Goal: Information Seeking & Learning: Learn about a topic

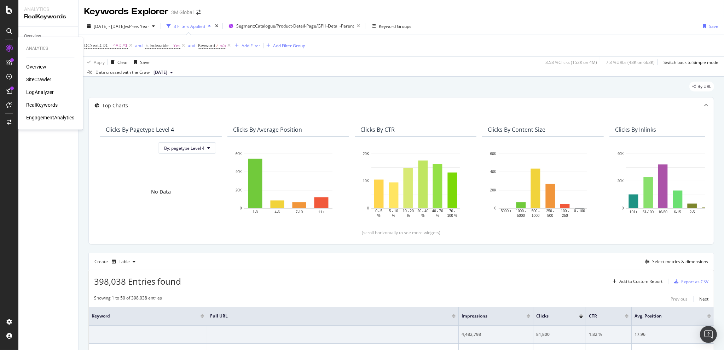
scroll to position [984, 0]
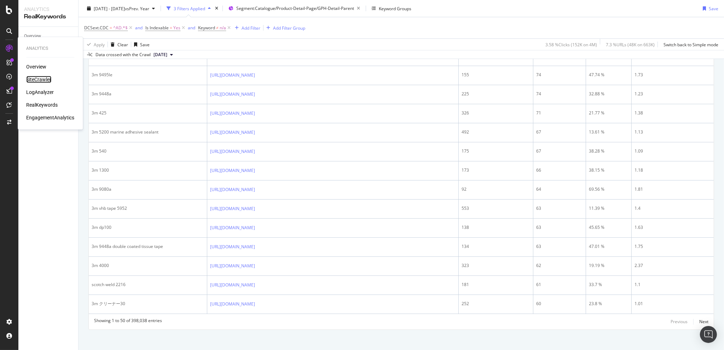
click at [39, 77] on div "SiteCrawler" at bounding box center [38, 79] width 25 height 7
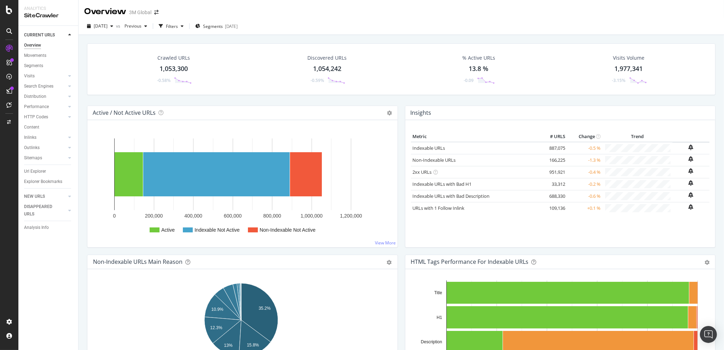
drag, startPoint x: 228, startPoint y: 96, endPoint x: 238, endPoint y: 101, distance: 10.6
click at [228, 96] on div "Crawled URLs 1,053,300 -0.58% Discovered URLs 1,054,242 -0.59% % Active URLs 13…" at bounding box center [400, 74] width 635 height 62
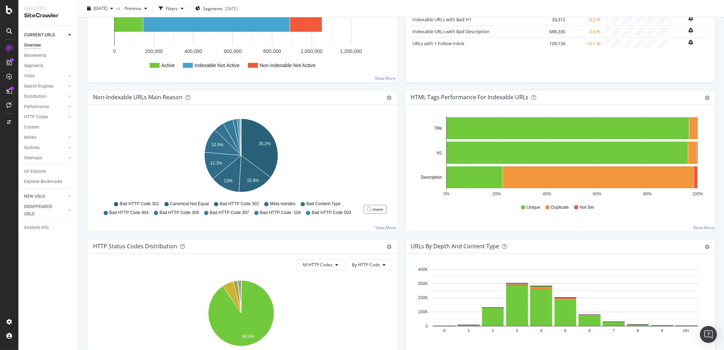
scroll to position [247, 0]
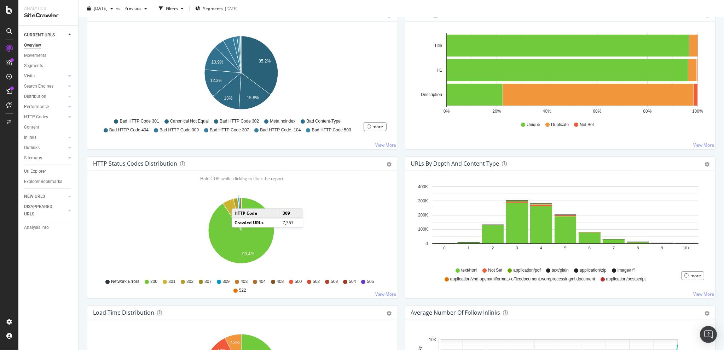
click at [239, 201] on icon "A chart." at bounding box center [239, 214] width 3 height 33
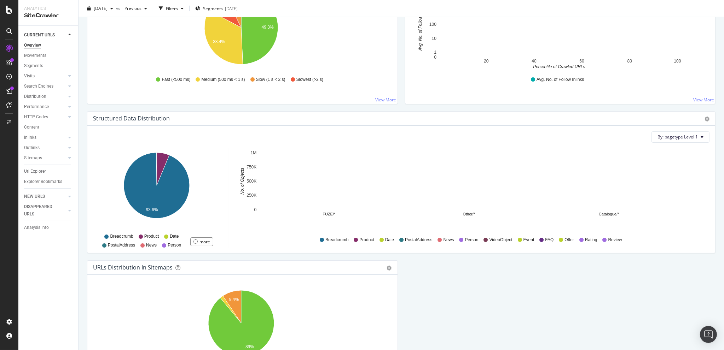
scroll to position [674, 0]
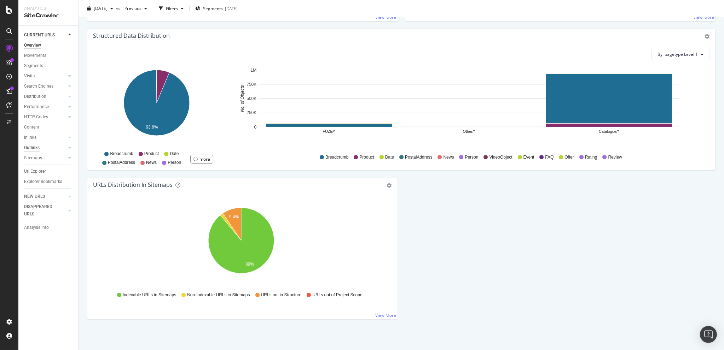
click at [36, 147] on div "Outlinks" at bounding box center [32, 147] width 16 height 7
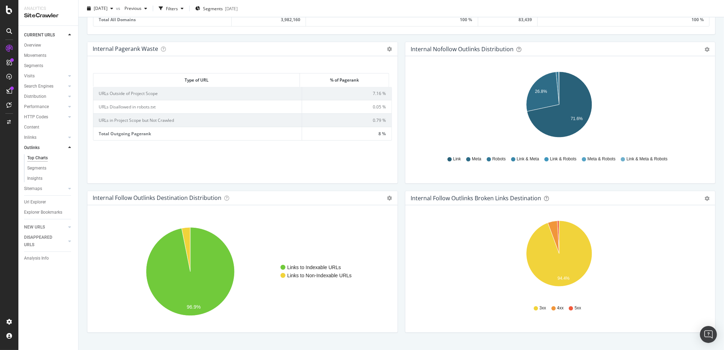
scroll to position [479, 0]
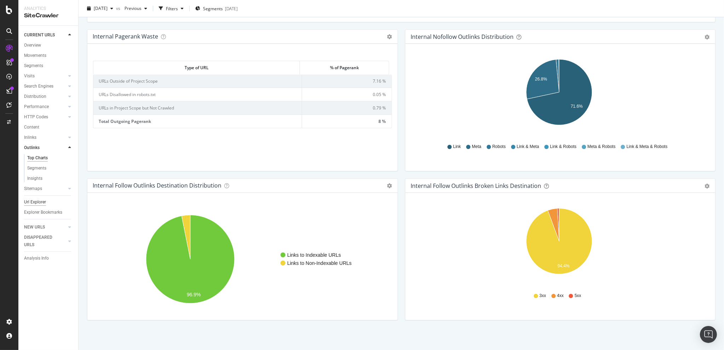
click at [42, 202] on div "Url Explorer" at bounding box center [35, 202] width 22 height 7
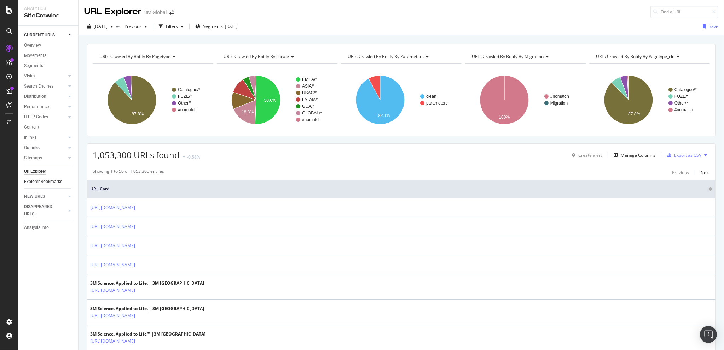
click at [48, 181] on div "Explorer Bookmarks" at bounding box center [43, 181] width 38 height 7
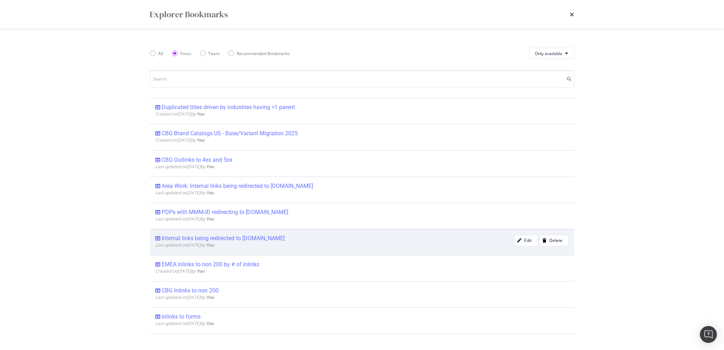
click at [227, 238] on div "Internal links being redirected to [DOMAIN_NAME]" at bounding box center [223, 238] width 123 height 7
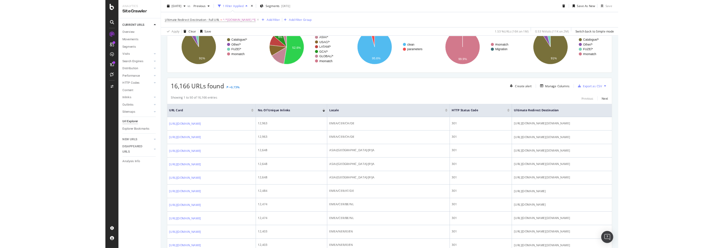
scroll to position [82, 0]
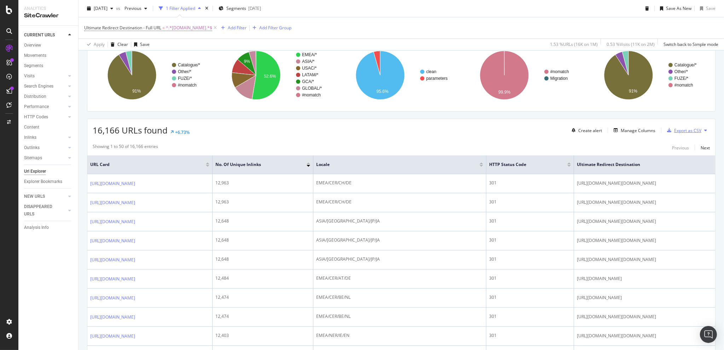
click at [679, 128] on div "Export as CSV" at bounding box center [687, 131] width 27 height 6
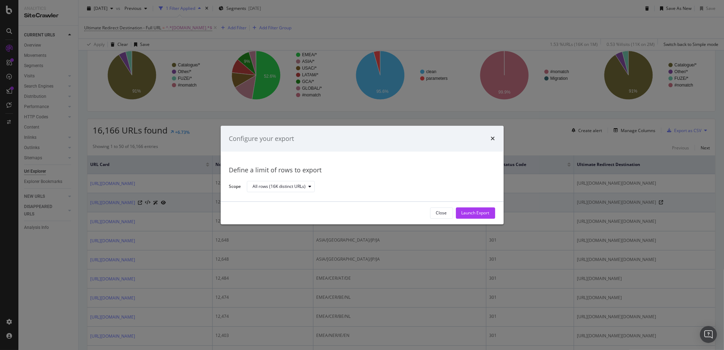
click at [481, 216] on div "Launch Export" at bounding box center [475, 213] width 28 height 6
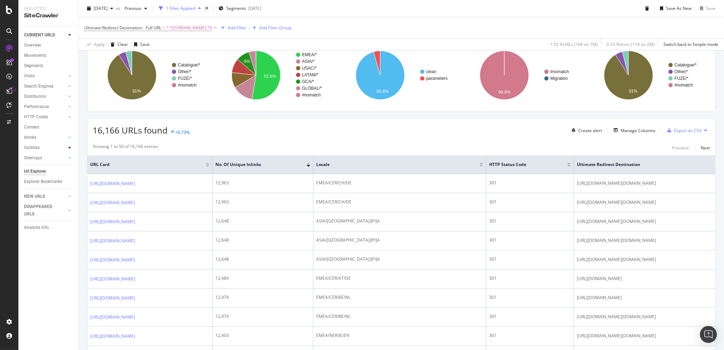
click at [70, 148] on icon at bounding box center [69, 148] width 3 height 4
click at [40, 176] on div "Insights" at bounding box center [34, 178] width 15 height 7
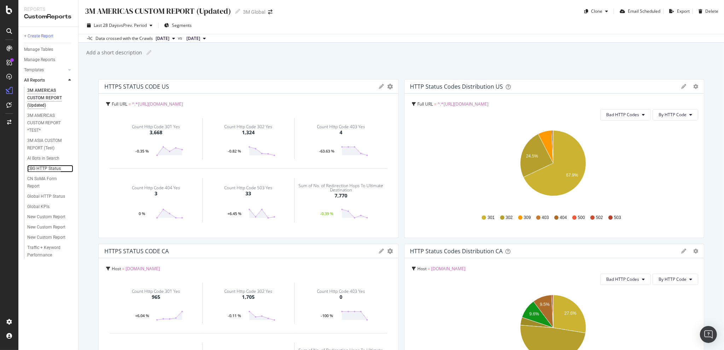
click at [41, 167] on div "CBG HTTP Status" at bounding box center [44, 168] width 34 height 7
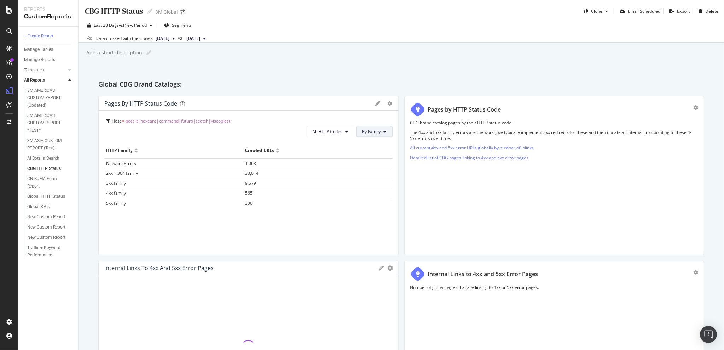
click at [384, 131] on icon at bounding box center [385, 132] width 3 height 4
click at [376, 159] on span "By HTTP Code" at bounding box center [374, 159] width 28 height 6
click at [375, 129] on span "By HTTP Code" at bounding box center [367, 132] width 28 height 6
click at [364, 144] on span "By Family" at bounding box center [365, 145] width 28 height 6
click at [331, 134] on span "All HTTP Codes" at bounding box center [328, 132] width 30 height 6
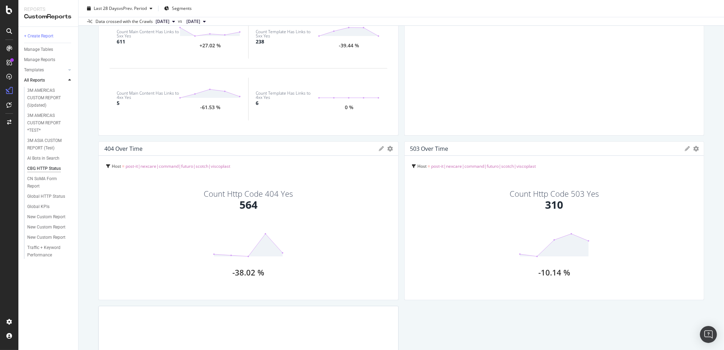
scroll to position [330, 0]
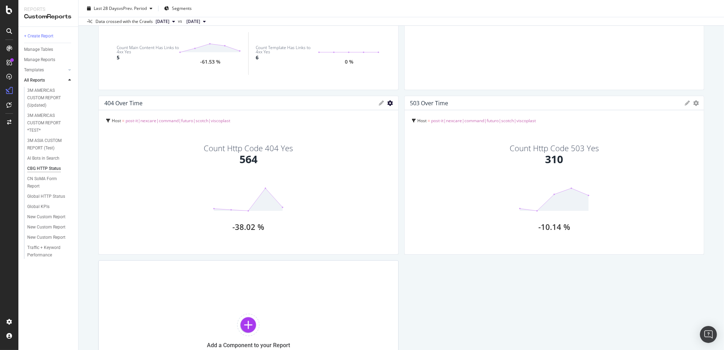
click at [433, 278] on div "Global CBG Brand Catalogs: Pages by HTTP Status Code Pie Table Edit Filter Expo…" at bounding box center [401, 75] width 606 height 653
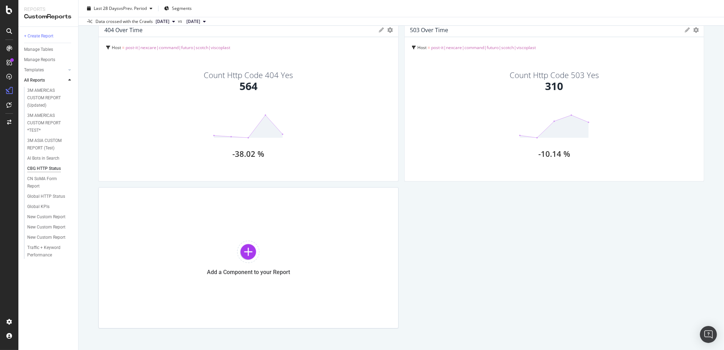
scroll to position [412, 0]
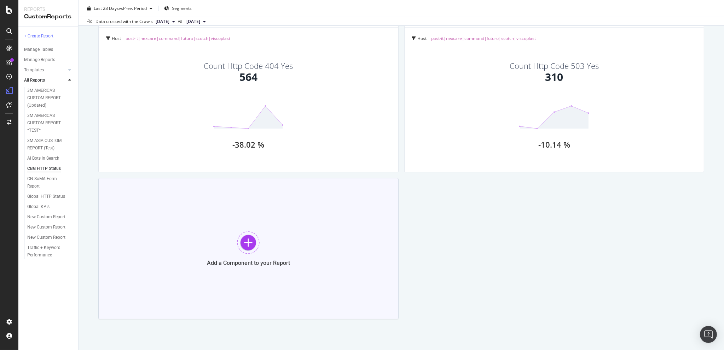
click at [237, 241] on div at bounding box center [248, 243] width 23 height 23
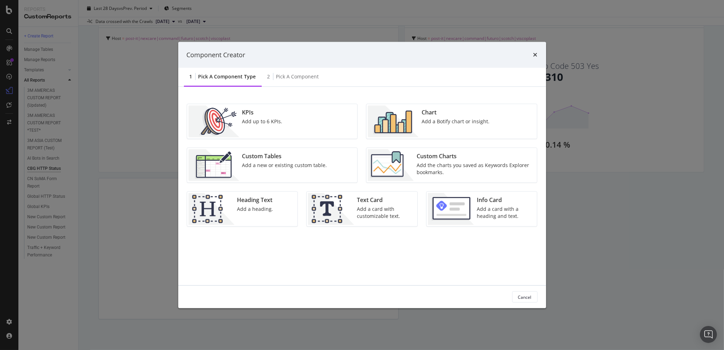
click at [438, 121] on div "Add a Botify chart or insight." at bounding box center [455, 121] width 68 height 7
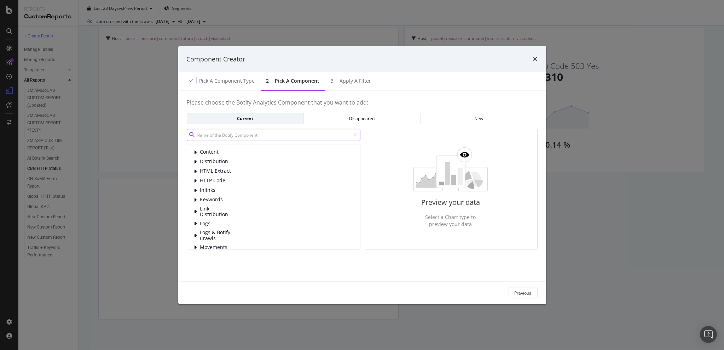
click at [209, 138] on input "modal" at bounding box center [274, 135] width 174 height 12
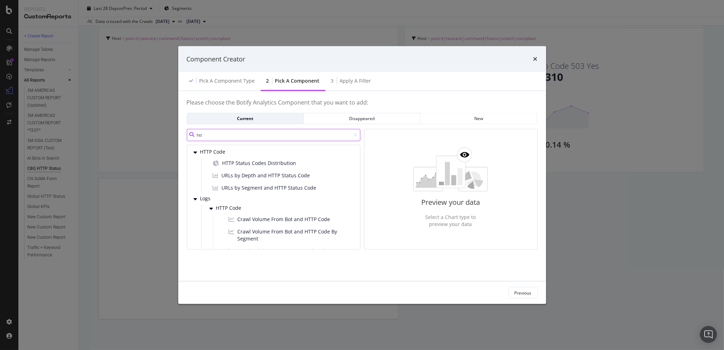
type input "htt"
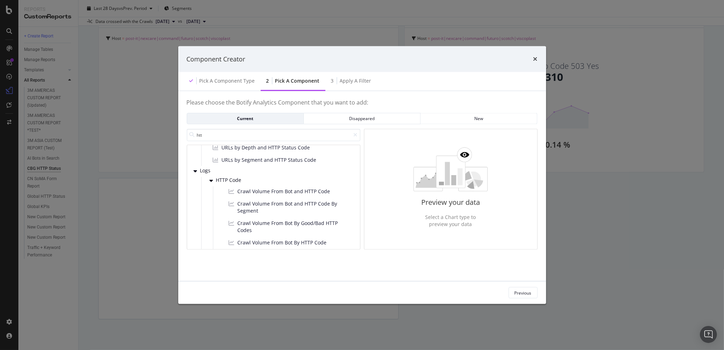
scroll to position [0, 0]
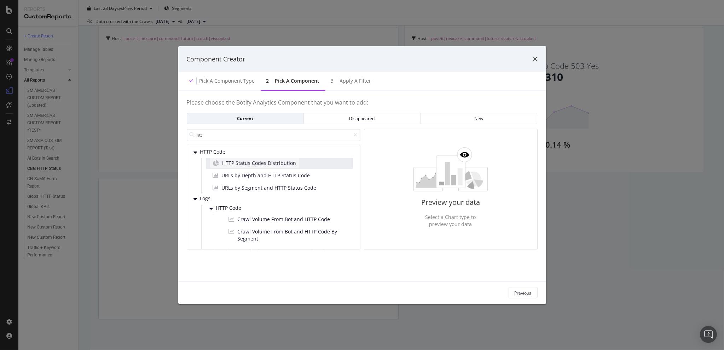
click at [240, 162] on span "HTTP Status Codes Distribution" at bounding box center [259, 162] width 74 height 7
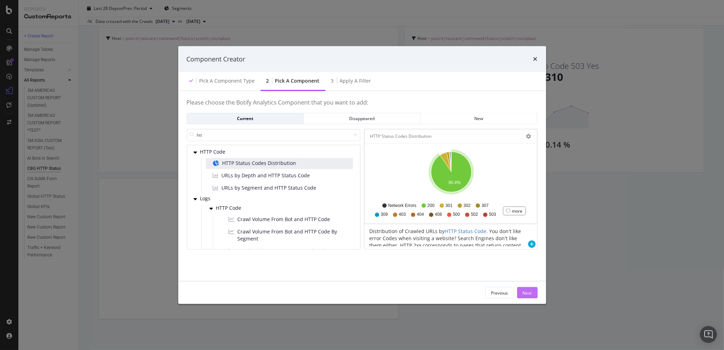
click at [530, 290] on div "Next" at bounding box center [526, 293] width 9 height 6
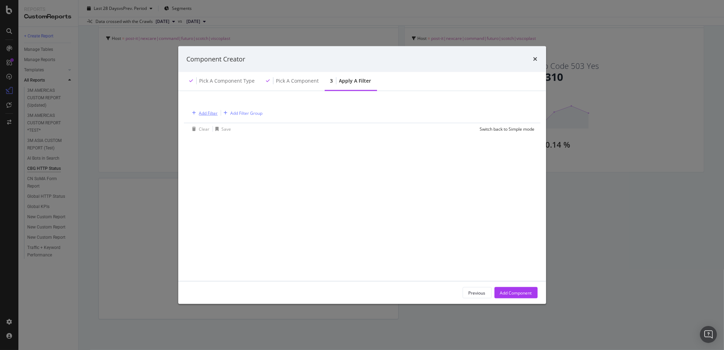
click at [209, 112] on div "Add Filter" at bounding box center [208, 113] width 19 height 6
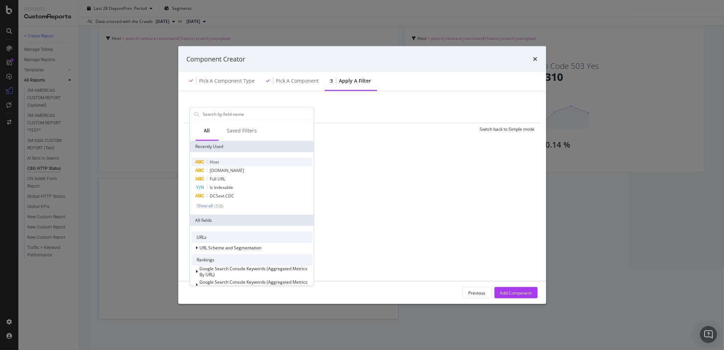
click at [224, 160] on div "Host" at bounding box center [251, 162] width 121 height 8
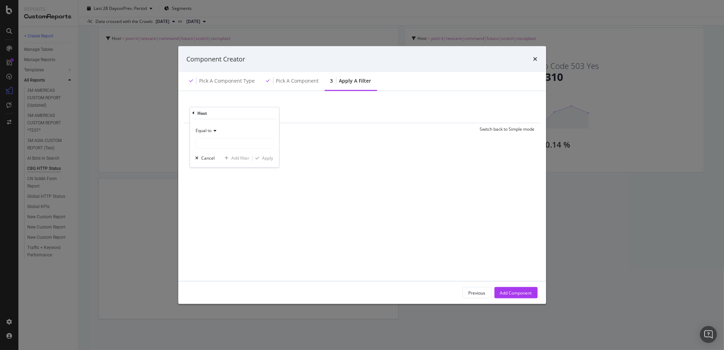
click at [209, 128] on span "Equal to" at bounding box center [204, 130] width 16 height 6
click at [223, 198] on div "Contains" at bounding box center [235, 199] width 76 height 9
click at [214, 142] on input "modal" at bounding box center [234, 143] width 77 height 11
type input "post-it"
click at [217, 127] on div "Contains" at bounding box center [234, 130] width 78 height 11
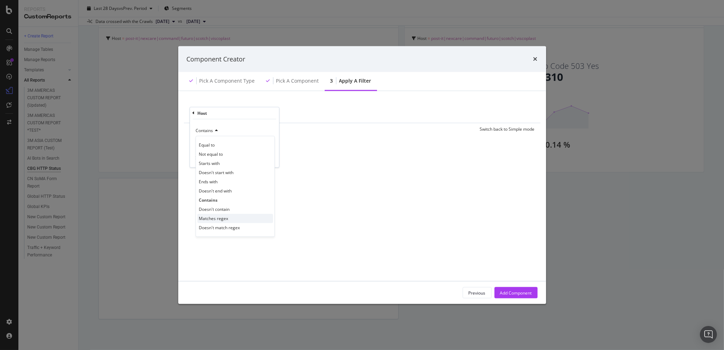
click at [225, 217] on span "Matches regex" at bounding box center [213, 219] width 29 height 6
click at [229, 144] on input "post-it" at bounding box center [229, 143] width 67 height 11
click at [232, 144] on input "post-it" at bounding box center [229, 143] width 67 height 11
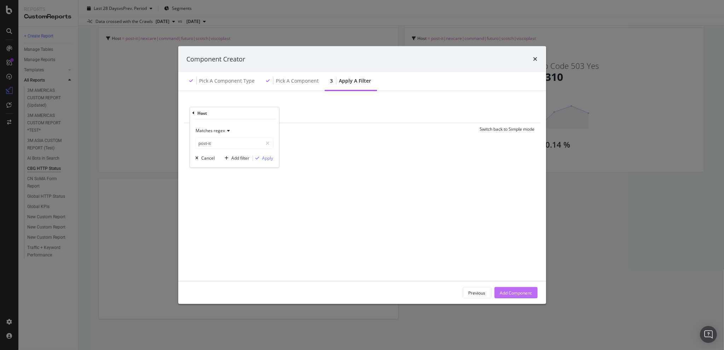
click at [509, 289] on div "Add Component" at bounding box center [516, 293] width 32 height 11
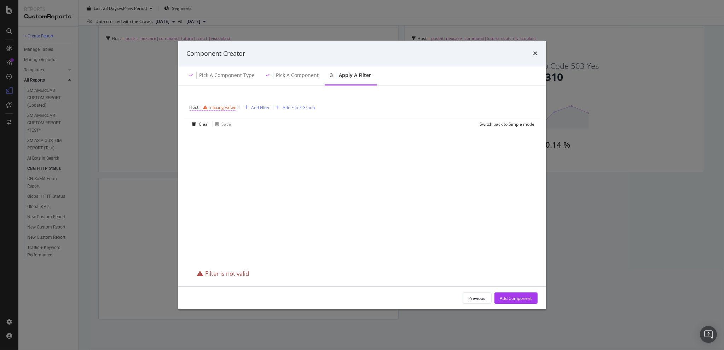
click at [221, 107] on div "missing value" at bounding box center [222, 107] width 27 height 6
click at [218, 122] on div "Equal to" at bounding box center [234, 123] width 78 height 11
click at [233, 214] on div "Matches regex" at bounding box center [235, 212] width 76 height 9
click at [214, 135] on input "modal" at bounding box center [234, 136] width 77 height 11
type input "command"
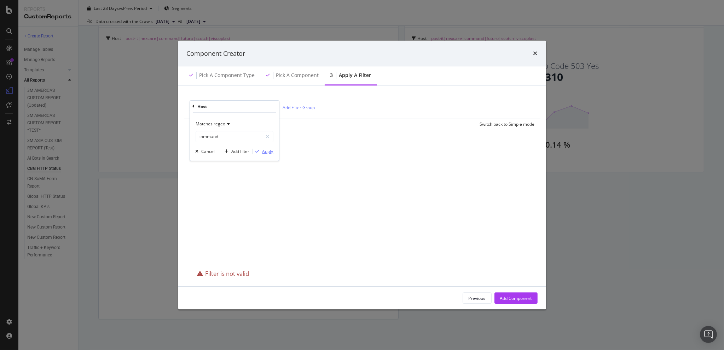
click at [266, 149] on button "Apply" at bounding box center [263, 151] width 21 height 7
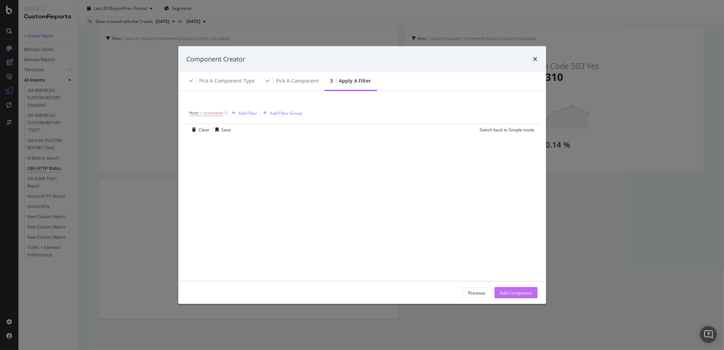
click at [525, 293] on div "Add Component" at bounding box center [516, 293] width 32 height 6
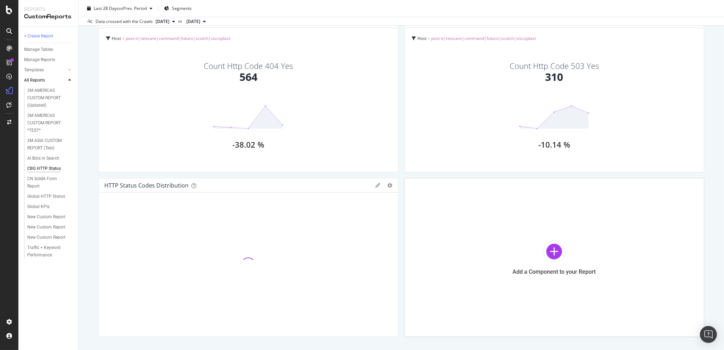
click at [230, 35] on div "Host = post-it|nexcare|command|futuro|scotch|viscoplast" at bounding box center [249, 39] width 286 height 10
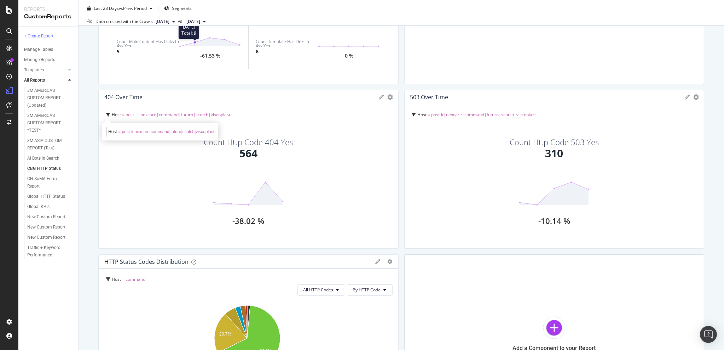
scroll to position [330, 0]
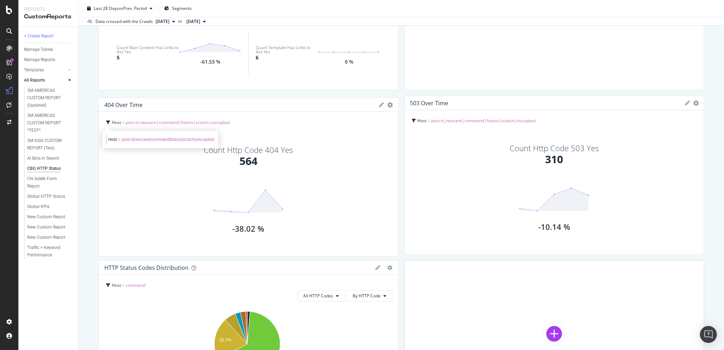
drag, startPoint x: 230, startPoint y: 119, endPoint x: 198, endPoint y: 120, distance: 32.5
click at [198, 120] on div "Host = post-it|nexcare|command|futuro|scotch|viscoplast Host = post-it|nexcare|…" at bounding box center [249, 123] width 286 height 10
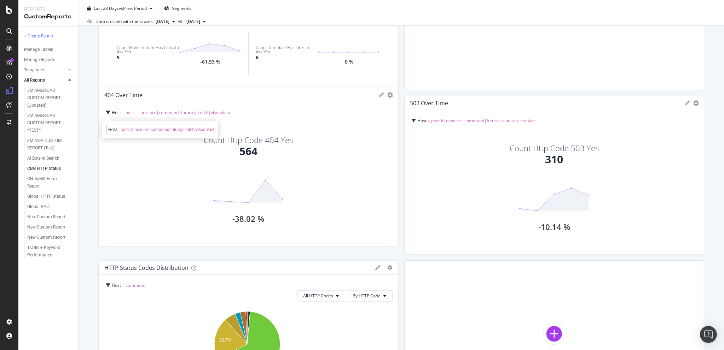
drag, startPoint x: 120, startPoint y: 137, endPoint x: 102, endPoint y: 127, distance: 20.6
click at [103, 127] on div "Host = post-it|nexcare|command|futuro|scotch|viscoplast" at bounding box center [160, 129] width 115 height 17
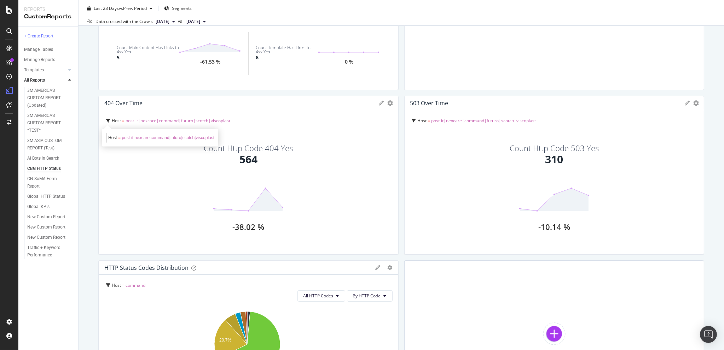
click at [132, 133] on span "Host = post-it|nexcare|command|futuro|scotch|viscoplast" at bounding box center [161, 138] width 106 height 10
click at [109, 121] on icon at bounding box center [108, 121] width 4 height 4
click at [119, 119] on span "Host" at bounding box center [116, 121] width 9 height 6
click at [379, 104] on icon at bounding box center [381, 103] width 5 height 5
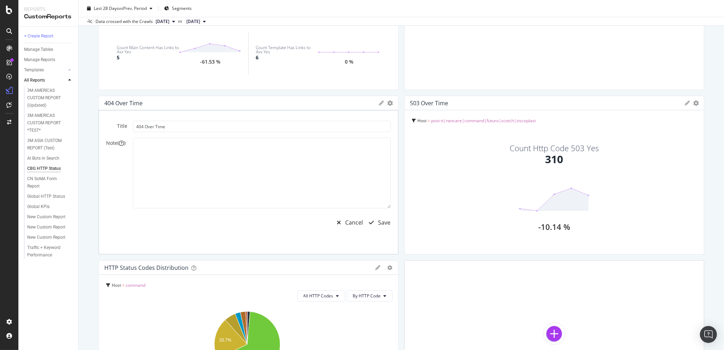
click at [379, 104] on icon at bounding box center [381, 103] width 5 height 5
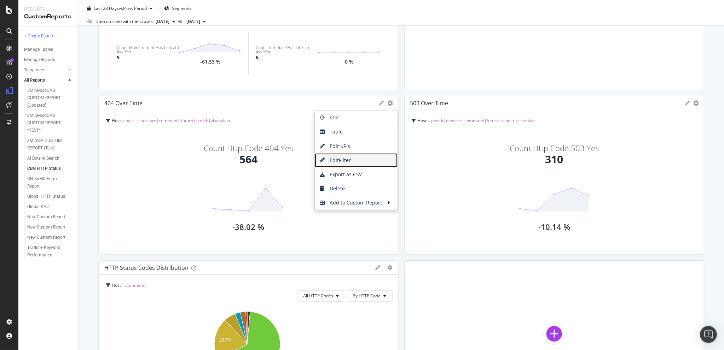
click at [363, 157] on span "Edit Filter" at bounding box center [356, 160] width 83 height 11
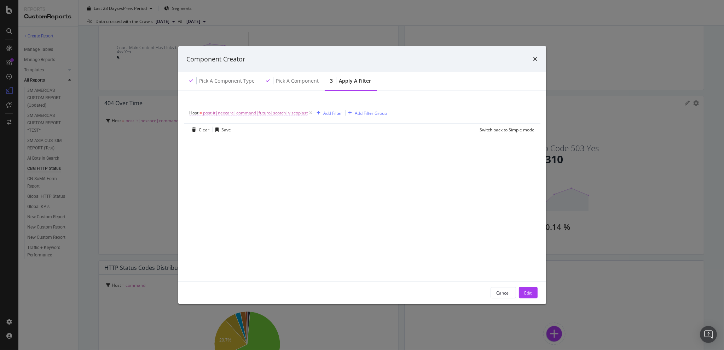
click at [296, 113] on span "post-it|nexcare|command|futuro|scotch|viscoplast" at bounding box center [255, 113] width 105 height 10
click at [238, 140] on input "post-it|nexcare|command|futuro|scotch|viscoplast" at bounding box center [229, 141] width 67 height 11
click at [508, 291] on div "Cancel" at bounding box center [502, 293] width 13 height 6
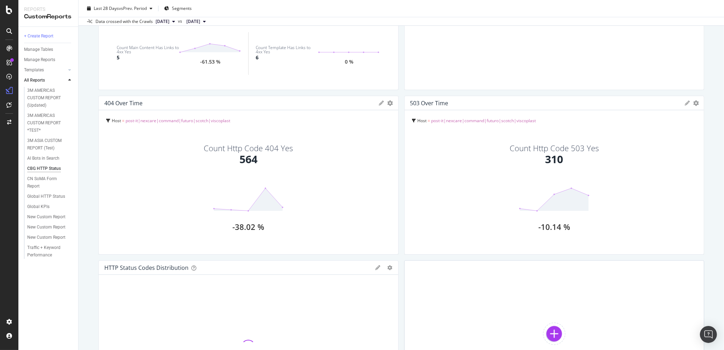
scroll to position [443, 0]
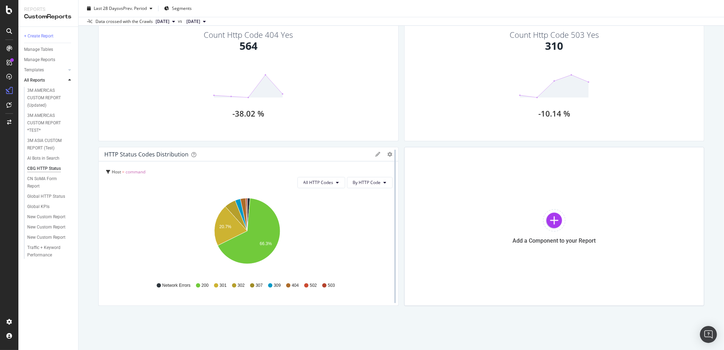
click at [391, 154] on div at bounding box center [394, 226] width 7 height 159
click at [388, 154] on div "HTTP Status Codes Distribution Pie Table Edit Filter Export as CSV Delete Add t…" at bounding box center [248, 226] width 300 height 159
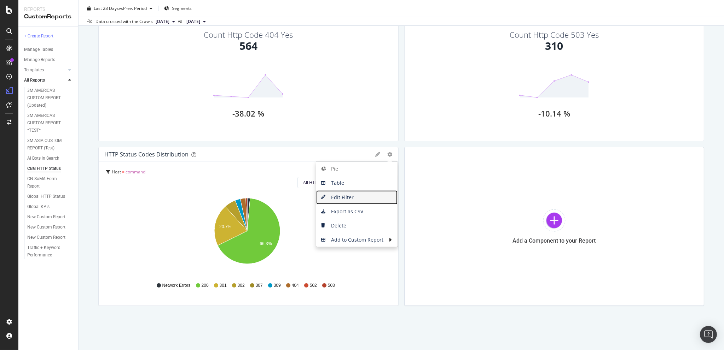
click at [359, 197] on span "Edit Filter" at bounding box center [356, 197] width 81 height 11
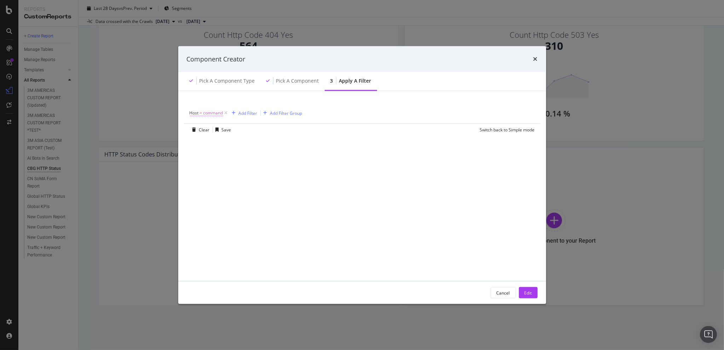
click at [212, 114] on span "command" at bounding box center [213, 113] width 20 height 10
click at [221, 138] on input "command" at bounding box center [229, 141] width 67 height 11
paste input "post-it|nexcare|command|futuro|scotch|viscoplast"
drag, startPoint x: 224, startPoint y: 140, endPoint x: 168, endPoint y: 142, distance: 55.5
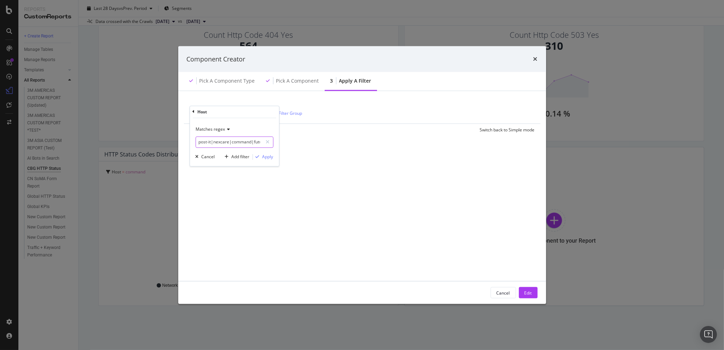
click at [168, 142] on div "Component Creator Pick a Component type Pick a Component 3 Apply a Filter Host …" at bounding box center [362, 175] width 724 height 350
type input "post-it|nexcare|command|futuro|scotch|viscoplast"
click at [267, 154] on div "Apply" at bounding box center [267, 157] width 11 height 6
click at [532, 287] on button "Edit" at bounding box center [528, 292] width 19 height 11
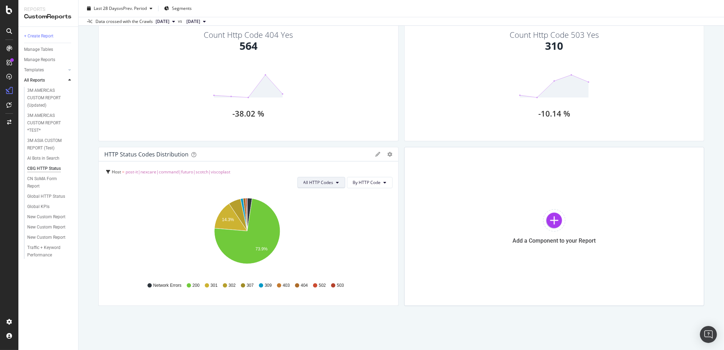
click at [332, 183] on button "All HTTP Codes" at bounding box center [321, 182] width 48 height 11
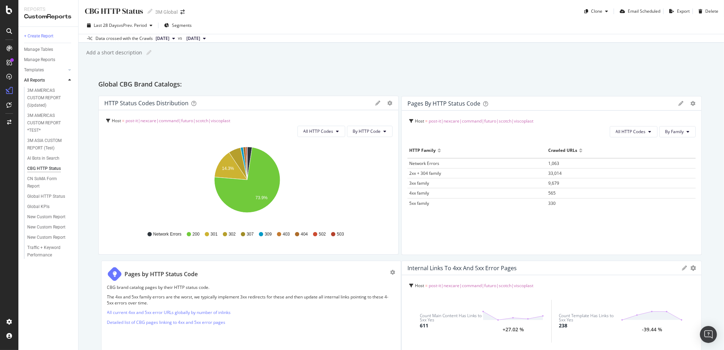
drag, startPoint x: 244, startPoint y: 154, endPoint x: 242, endPoint y: 103, distance: 51.3
drag, startPoint x: 534, startPoint y: 99, endPoint x: 560, endPoint y: 97, distance: 25.5
click at [398, 97] on div "Pages by HTTP Status Code Pie Table Edit Filter Export as CSV Delete Add to Cus…" at bounding box center [248, 104] width 299 height 14
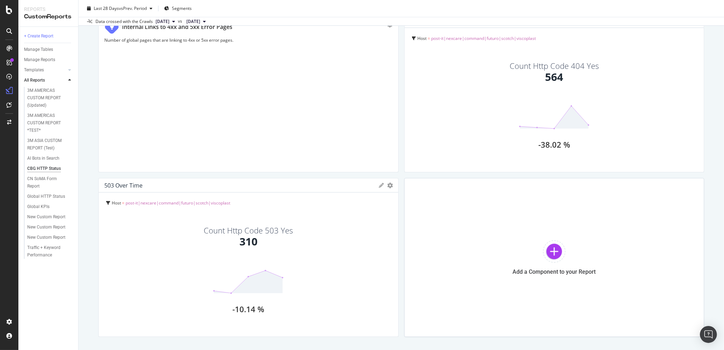
scroll to position [443, 0]
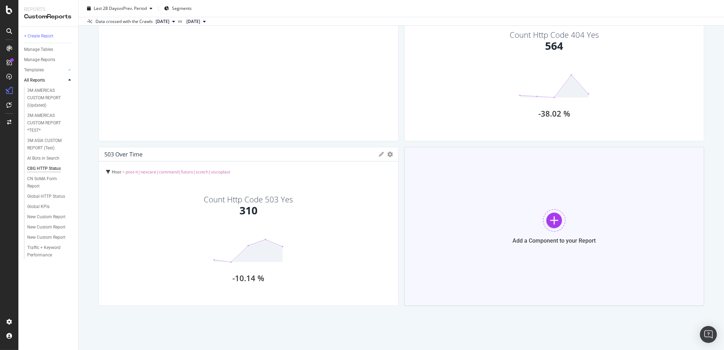
click at [549, 219] on div at bounding box center [554, 220] width 23 height 23
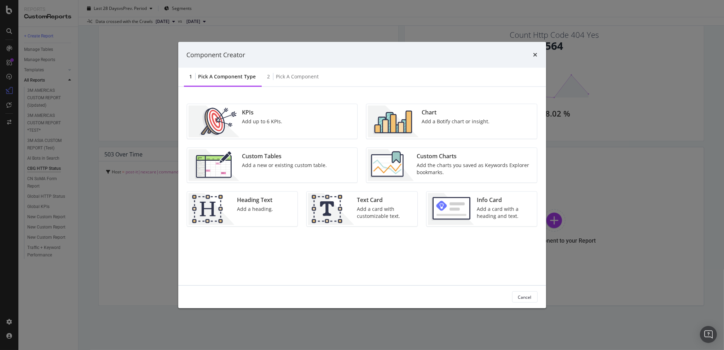
click at [238, 202] on div "Heading Text" at bounding box center [255, 200] width 36 height 8
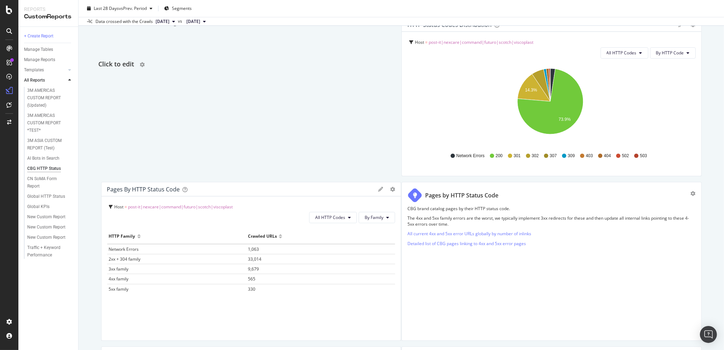
scroll to position [71, 0]
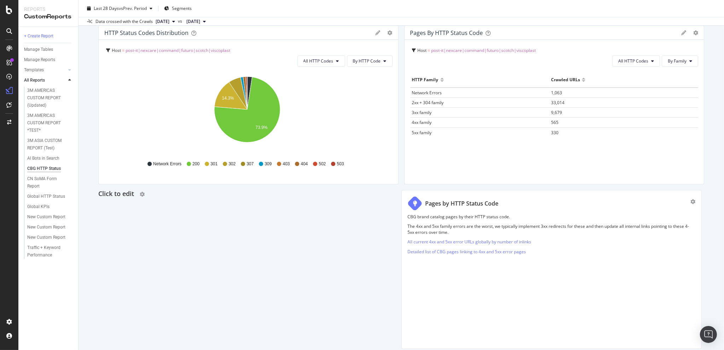
drag, startPoint x: 166, startPoint y: 150, endPoint x: 212, endPoint y: 191, distance: 61.9
click at [212, 191] on div "Click to edit" at bounding box center [401, 194] width 606 height 11
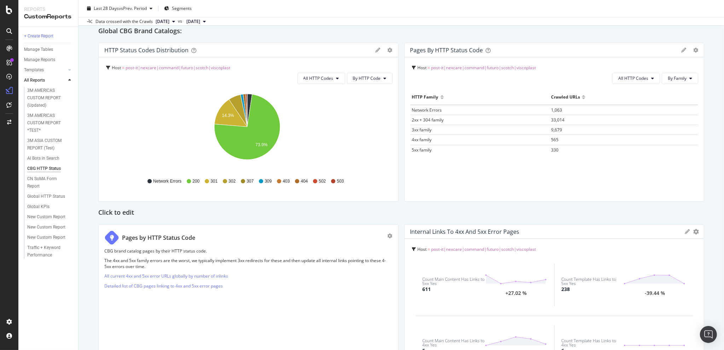
scroll to position [0, 0]
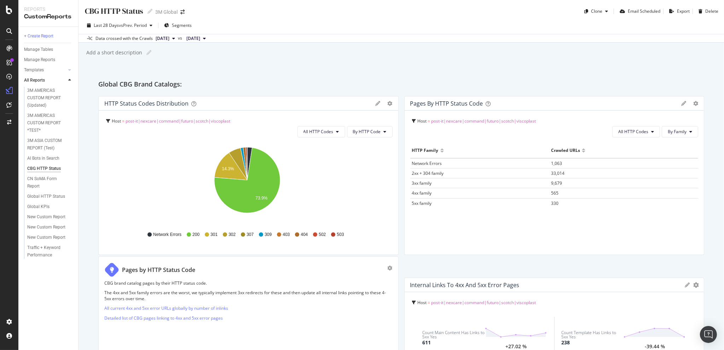
drag, startPoint x: 230, startPoint y: 283, endPoint x: 230, endPoint y: 262, distance: 21.2
click at [230, 262] on div "Pages by HTTP Status Code CBG brand catalog pages by their HTTP status code. Th…" at bounding box center [248, 336] width 300 height 159
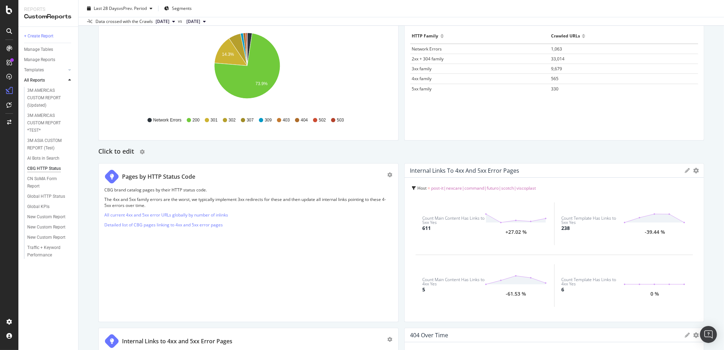
scroll to position [165, 0]
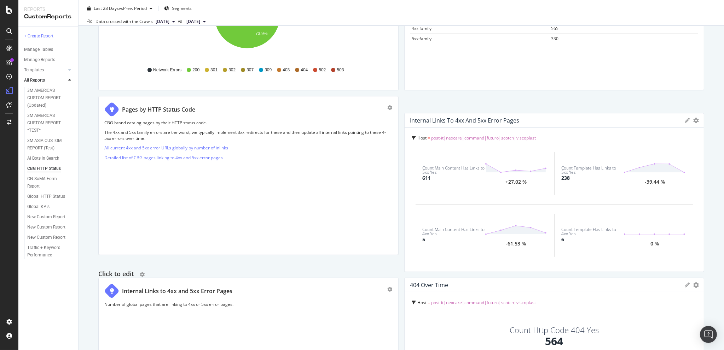
drag, startPoint x: 212, startPoint y: 100, endPoint x: 220, endPoint y: 273, distance: 173.1
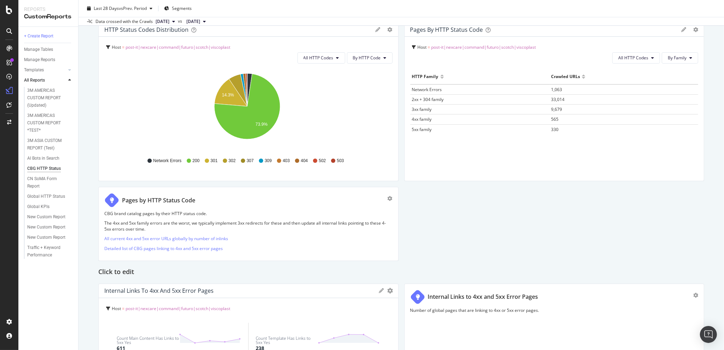
scroll to position [82, 0]
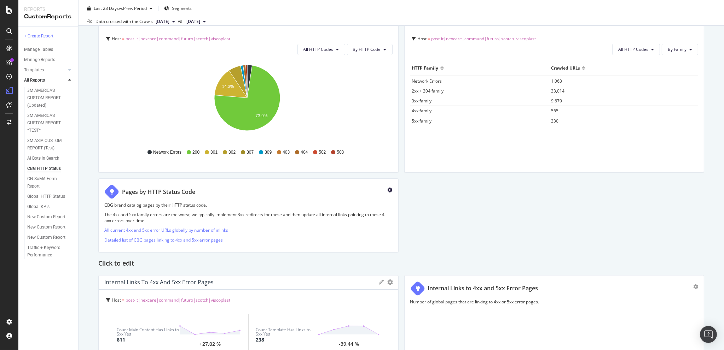
click at [387, 189] on icon "gear" at bounding box center [389, 190] width 5 height 5
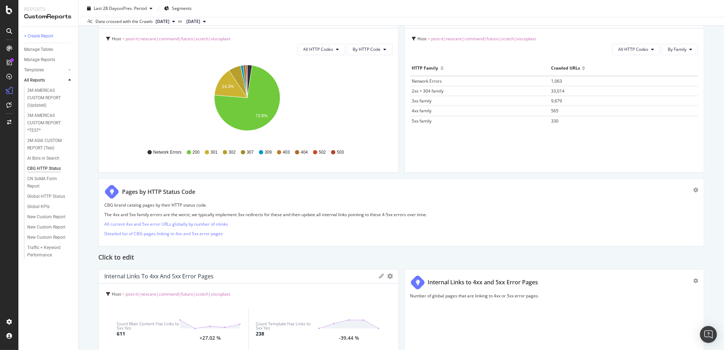
drag, startPoint x: 393, startPoint y: 203, endPoint x: 701, endPoint y: 205, distance: 307.6
click at [701, 205] on div "CBG HTTP Status CBG HTTP Status 3M Global Clone Email Scheduled Export Delete L…" at bounding box center [400, 175] width 645 height 350
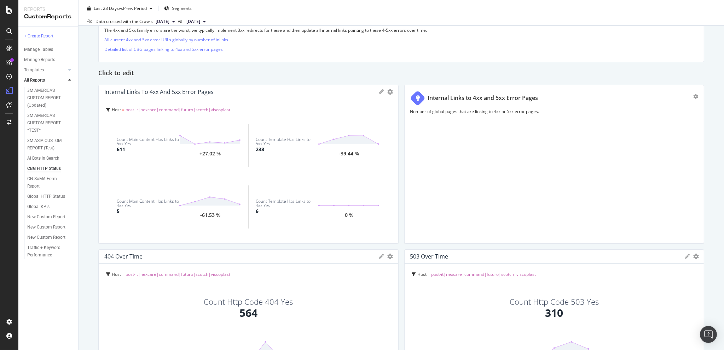
scroll to position [247, 0]
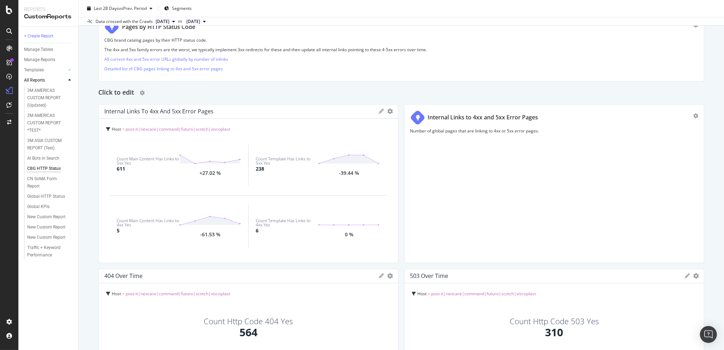
click at [119, 93] on h2 "Click to edit" at bounding box center [116, 92] width 36 height 11
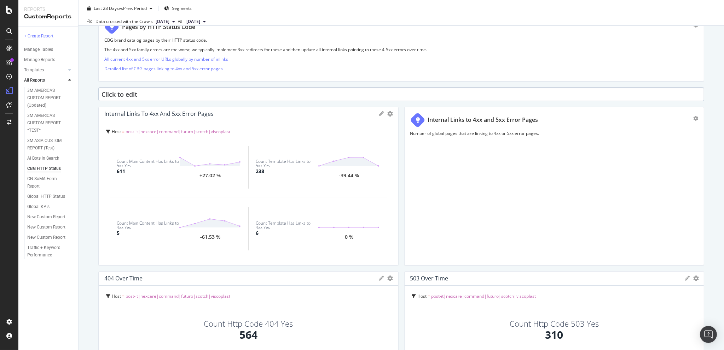
type input "L"
type input "Internal Links"
click at [83, 121] on div "CBG HTTP Status CBG HTTP Status 3M Global Clone Email Scheduled Export Delete L…" at bounding box center [400, 175] width 645 height 350
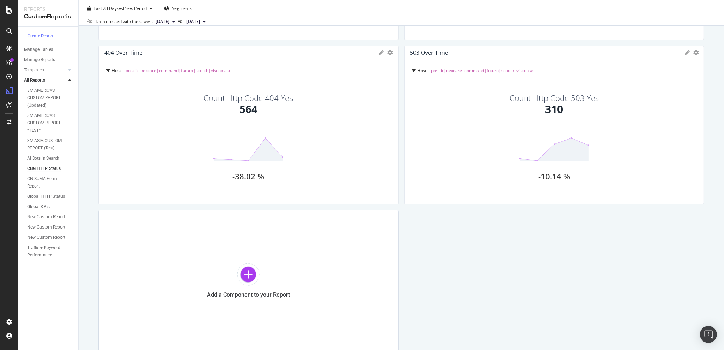
scroll to position [516, 0]
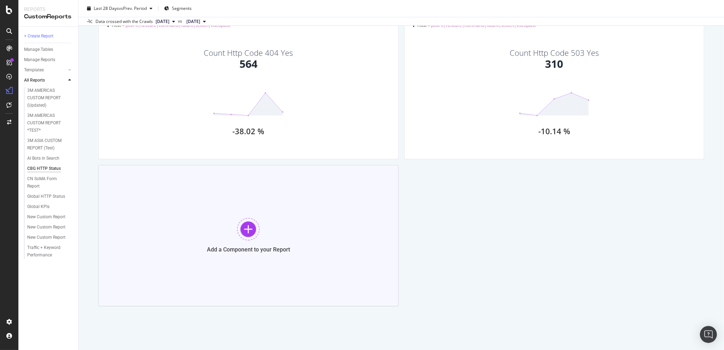
click at [251, 229] on div at bounding box center [248, 229] width 23 height 23
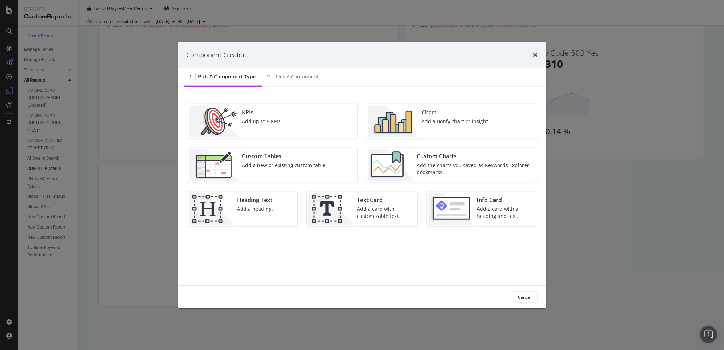
click at [247, 162] on div "Add a new or existing custom table." at bounding box center [284, 165] width 85 height 7
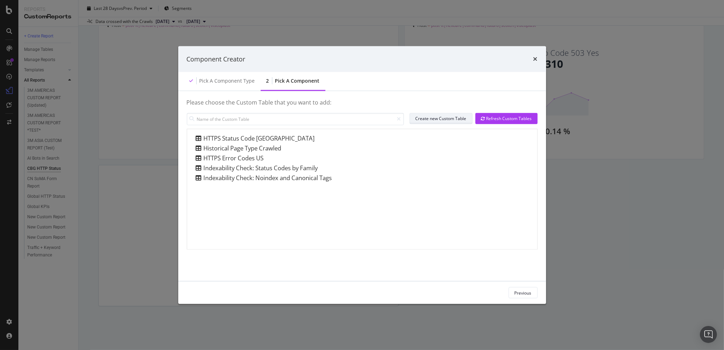
click at [432, 118] on div "Create new Custom Table" at bounding box center [440, 119] width 51 height 6
click at [534, 56] on icon "times" at bounding box center [535, 59] width 4 height 6
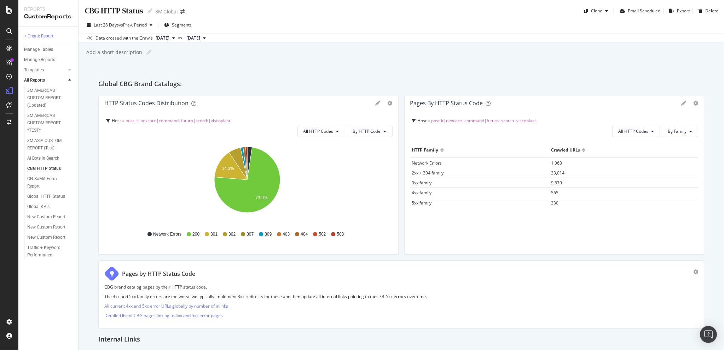
scroll to position [0, 0]
click at [44, 78] on div "SiteCrawler" at bounding box center [38, 79] width 25 height 7
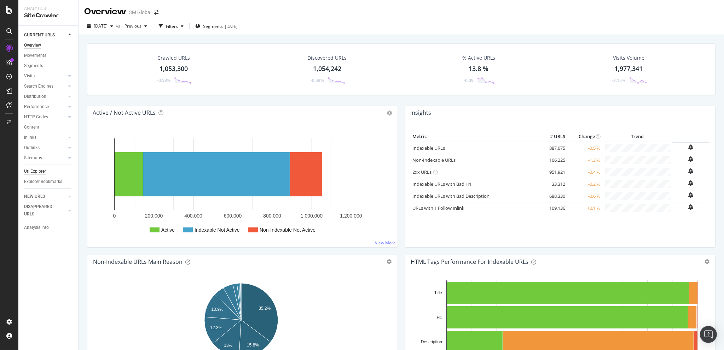
click at [40, 168] on div "Url Explorer" at bounding box center [35, 171] width 22 height 7
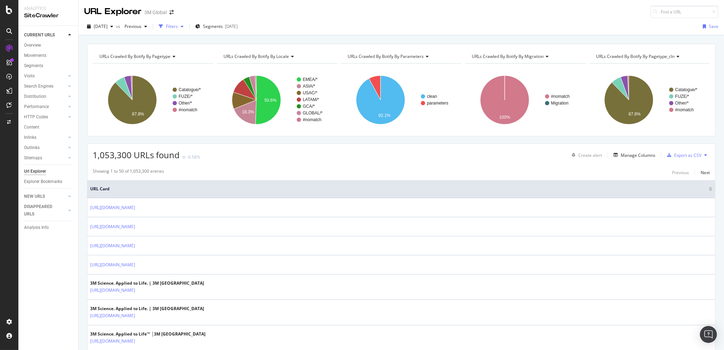
click at [178, 25] on div "Filters" at bounding box center [172, 26] width 12 height 6
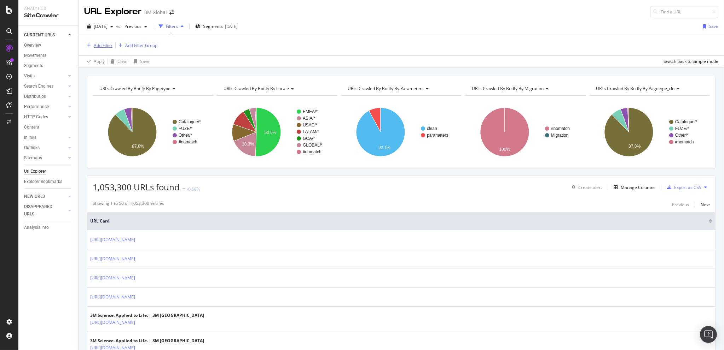
click at [100, 46] on div "Add Filter" at bounding box center [103, 45] width 19 height 6
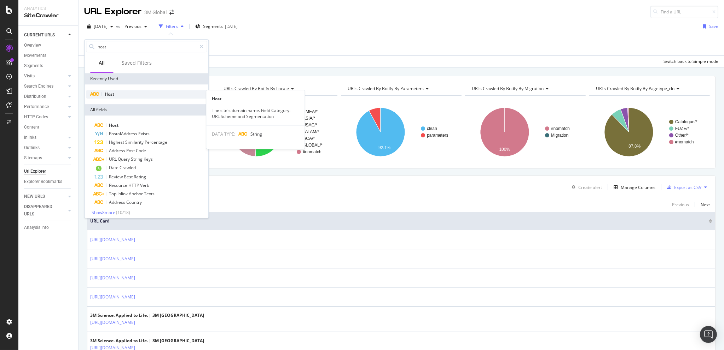
type input "host"
click at [138, 96] on div "Host" at bounding box center [146, 94] width 121 height 8
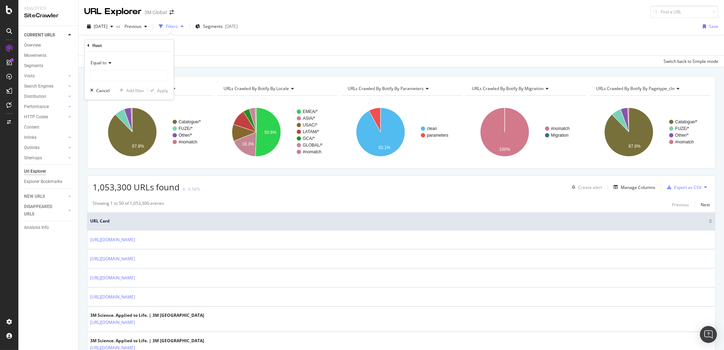
click at [113, 63] on div "Equal to" at bounding box center [129, 62] width 78 height 11
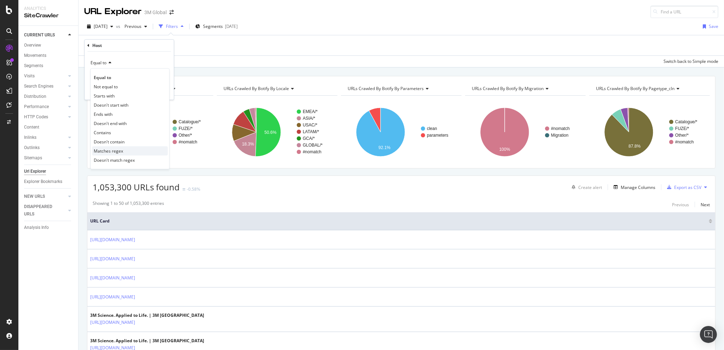
click at [123, 150] on div "Matches regex" at bounding box center [130, 150] width 76 height 9
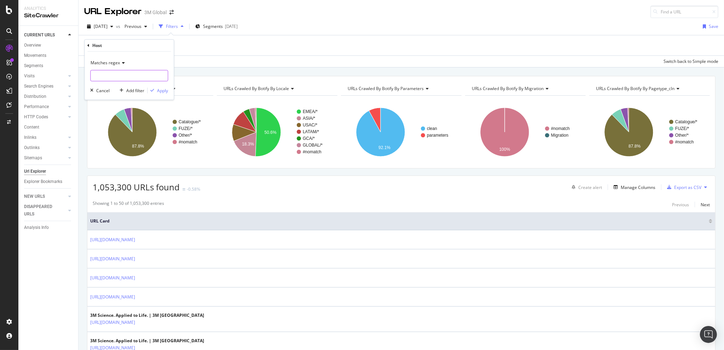
click at [110, 75] on input "text" at bounding box center [128, 75] width 77 height 11
paste input "post-it|nexcare|command|futuro|scotch|viscoplast"
type input "post-it|nexcare|command|futuro|scotch|viscoplast"
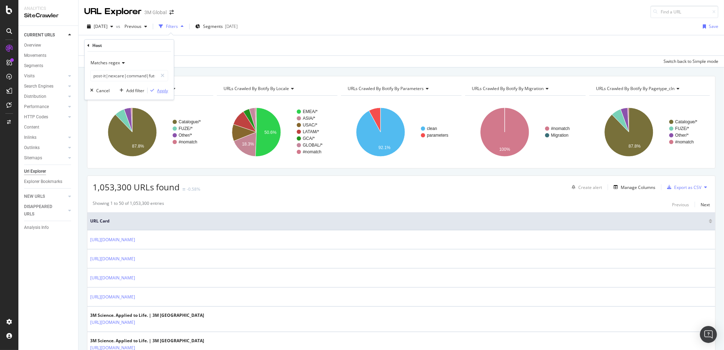
click at [161, 88] on div "Apply" at bounding box center [162, 91] width 11 height 6
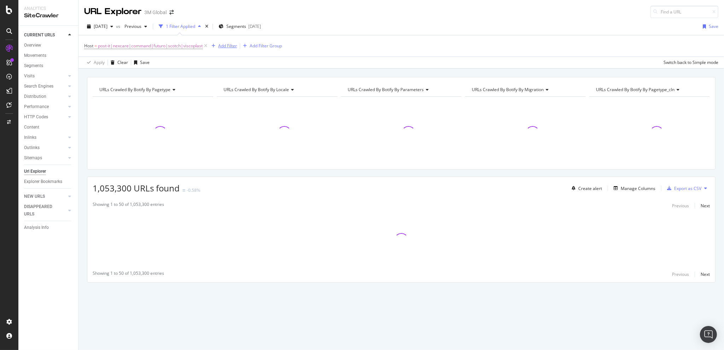
click at [229, 46] on div "Add Filter" at bounding box center [227, 46] width 19 height 6
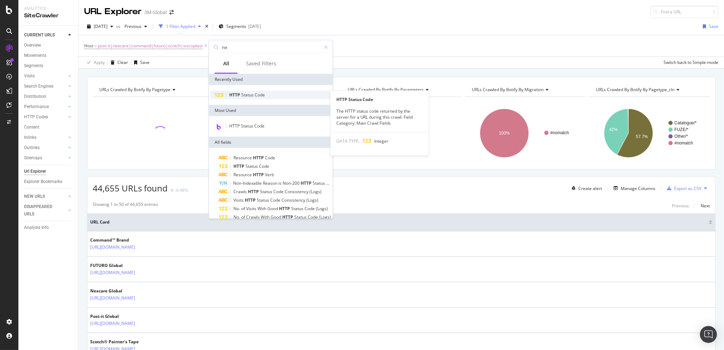
type input "htt"
click at [272, 98] on div "HTTP Status Code" at bounding box center [270, 95] width 121 height 8
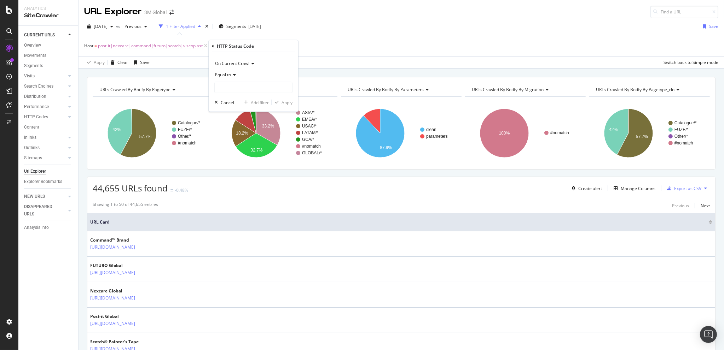
click at [234, 77] on div "Equal to" at bounding box center [254, 74] width 78 height 11
click at [249, 145] on div "Between" at bounding box center [254, 144] width 76 height 9
drag, startPoint x: 231, startPoint y: 86, endPoint x: 207, endPoint y: 86, distance: 24.4
click at [207, 86] on body "Analytics SiteCrawler CURRENT URLS Overview Movements Segments Visits Analysis …" at bounding box center [362, 175] width 724 height 350
drag, startPoint x: 221, startPoint y: 83, endPoint x: 216, endPoint y: 83, distance: 4.9
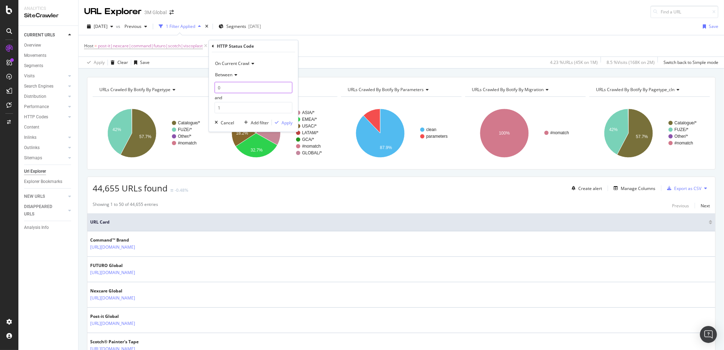
click at [216, 83] on input "0" at bounding box center [254, 87] width 78 height 11
type input "309"
type input "599"
click at [289, 120] on div "Apply" at bounding box center [286, 123] width 11 height 6
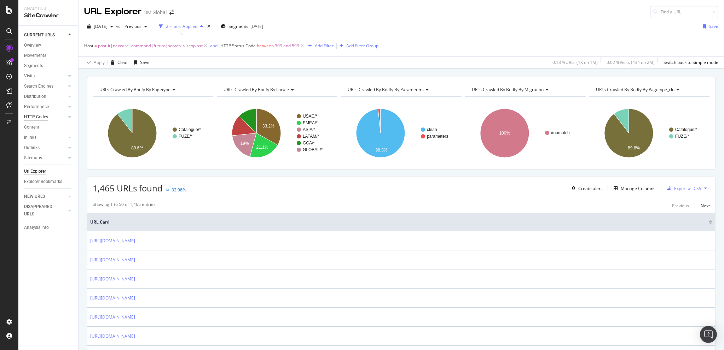
click at [35, 119] on div "HTTP Codes" at bounding box center [36, 116] width 24 height 7
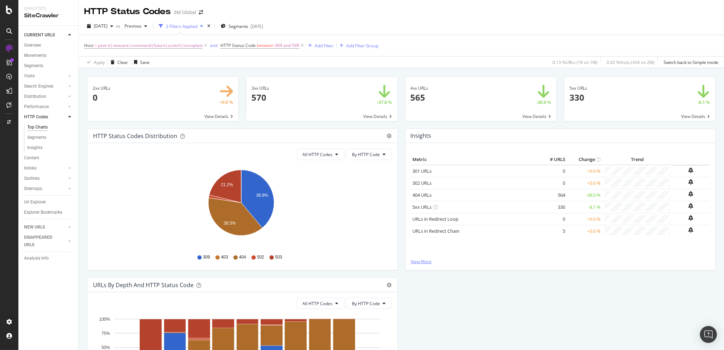
click at [419, 259] on link "View More" at bounding box center [560, 262] width 299 height 6
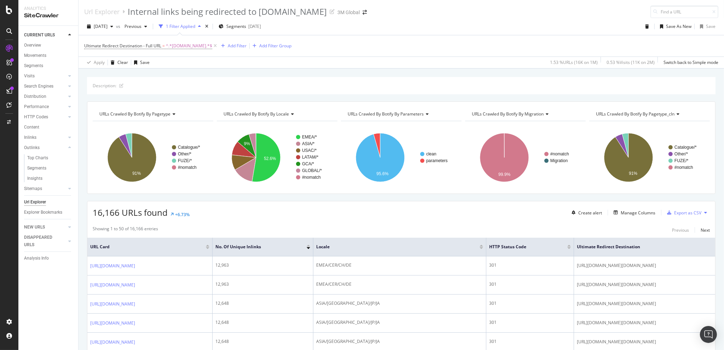
scroll to position [82, 0]
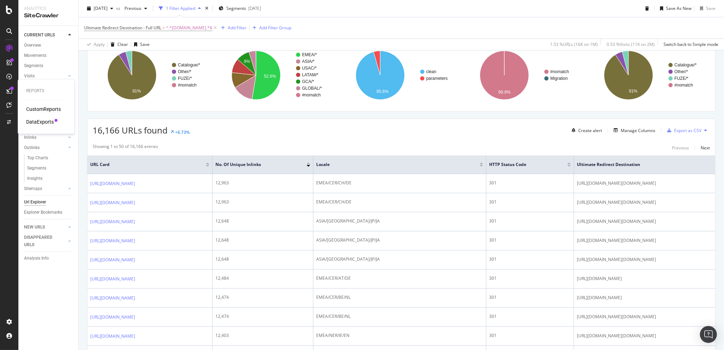
click at [34, 107] on div "CustomReports" at bounding box center [43, 109] width 35 height 7
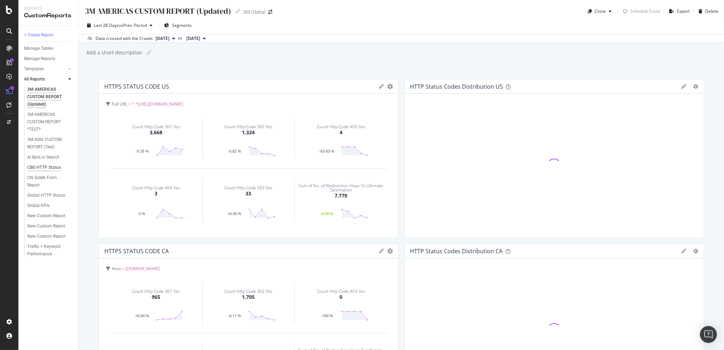
click at [41, 168] on div "CBG HTTP Status" at bounding box center [44, 167] width 34 height 7
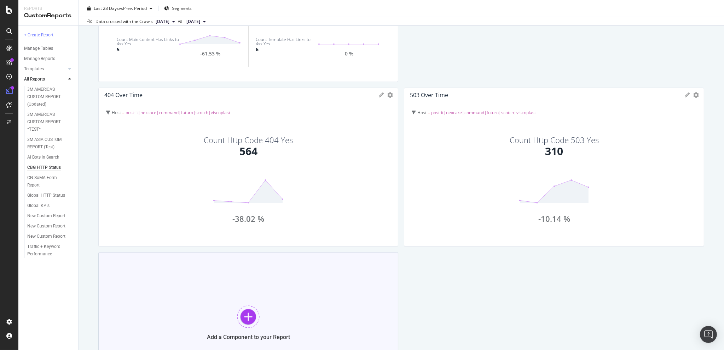
scroll to position [495, 0]
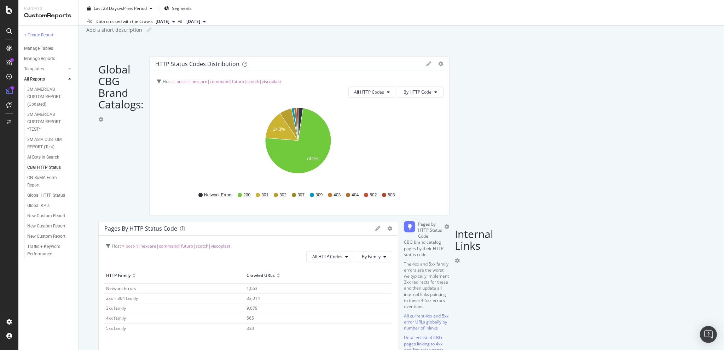
scroll to position [0, 0]
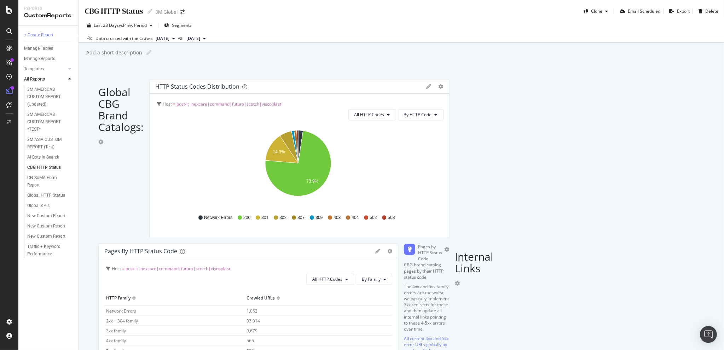
click at [403, 76] on div "CBG HTTP Status CBG HTTP Status 3M Global Clone Email Scheduled Export Delete L…" at bounding box center [400, 175] width 645 height 350
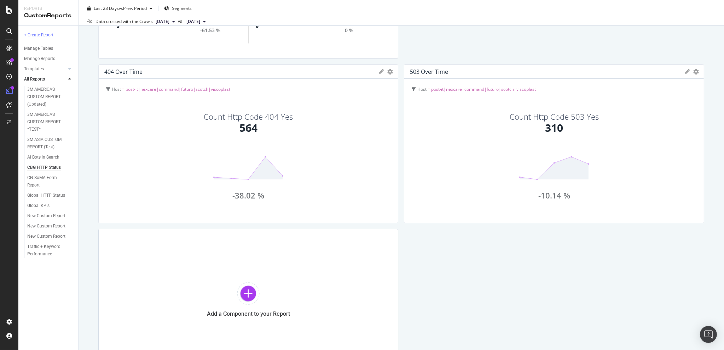
scroll to position [516, 0]
